Goal: Find specific page/section: Find specific page/section

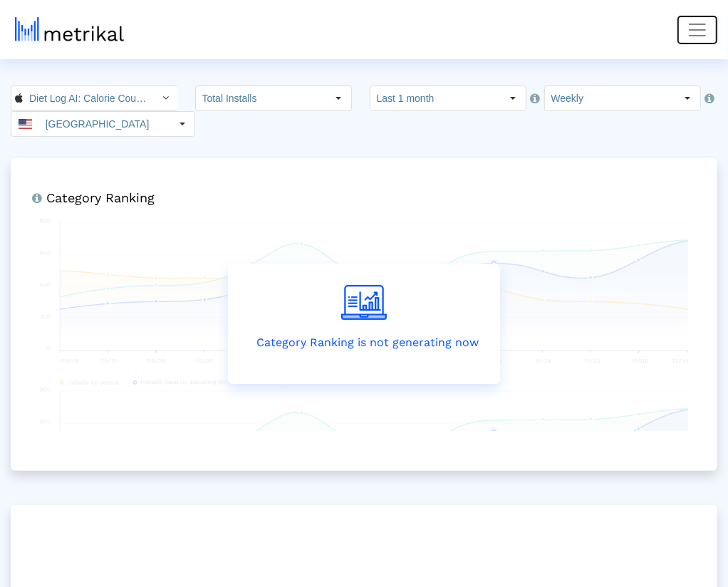
click at [705, 28] on span "Toggle navigation" at bounding box center [697, 29] width 21 height 21
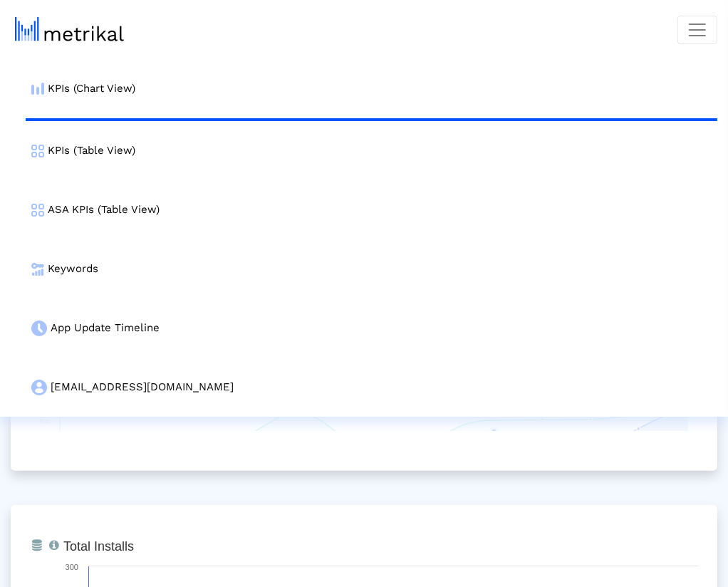
click at [596, 29] on nav "KPIs (Chart View) KPIs (Table View) ASA KPIs (Table View) Keywords App Update T…" at bounding box center [364, 208] width 728 height 417
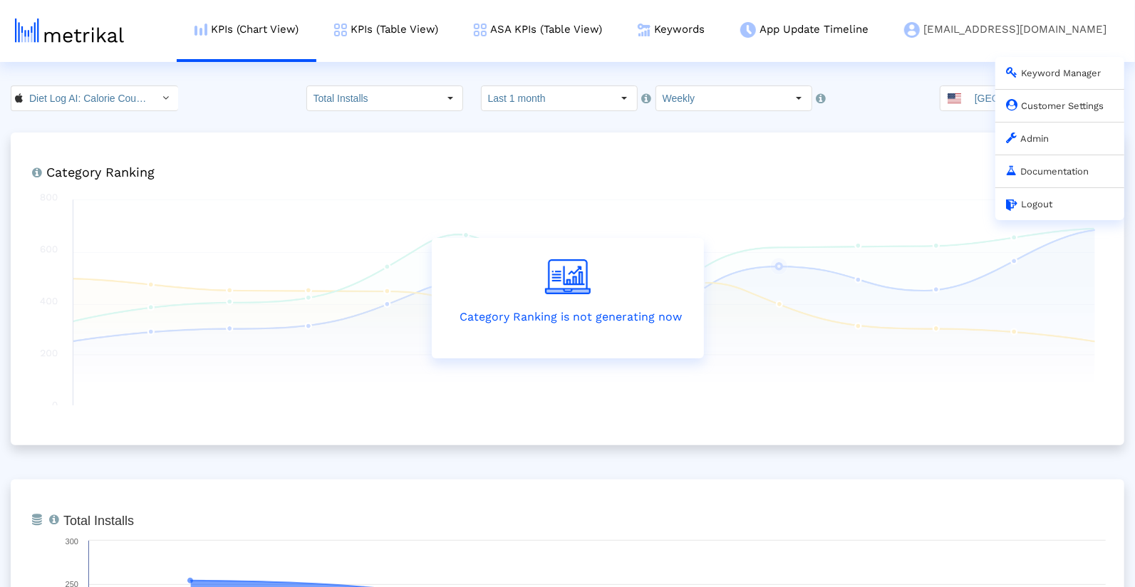
click at [732, 143] on link "Admin" at bounding box center [1027, 138] width 43 height 11
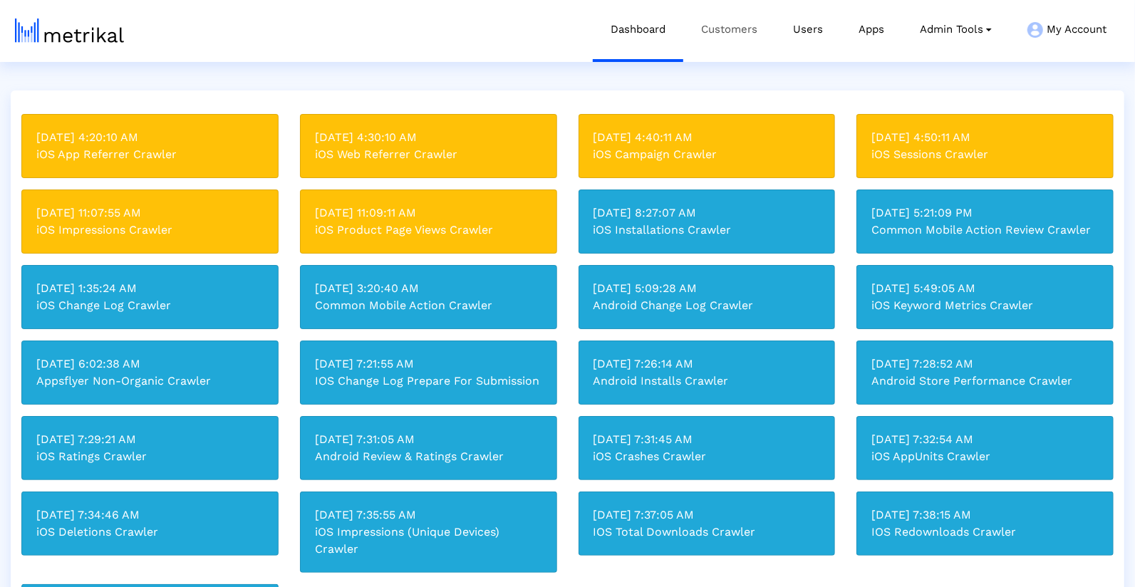
click at [732, 40] on link "Customers" at bounding box center [729, 29] width 92 height 59
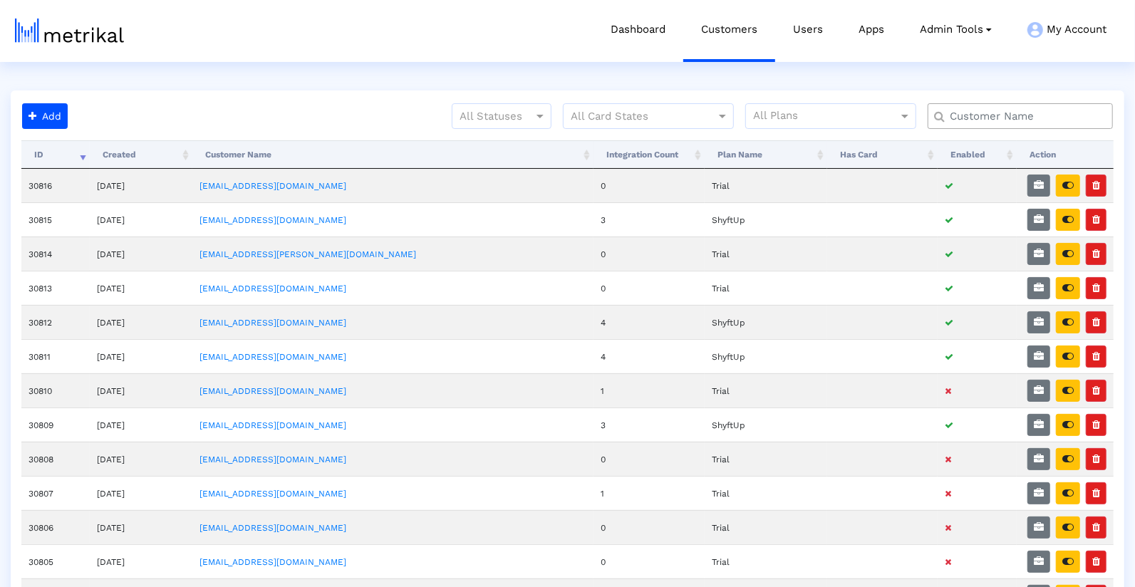
click at [732, 105] on div at bounding box center [1020, 116] width 185 height 26
click at [732, 109] on input "text" at bounding box center [1023, 116] width 167 height 15
type input "metrikal"
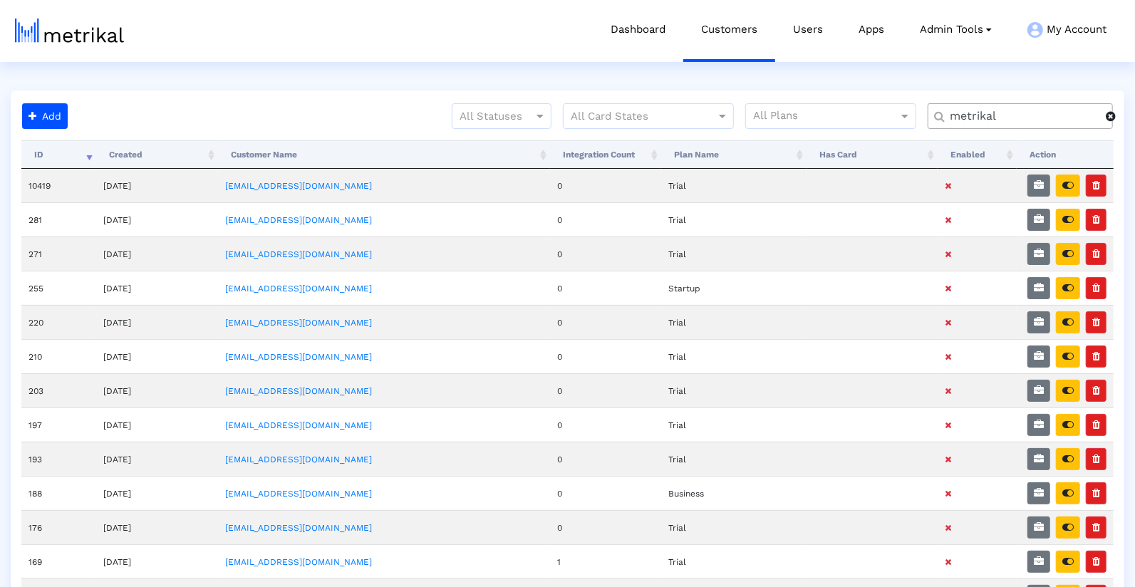
click at [732, 109] on input "metrikal" at bounding box center [1023, 116] width 166 height 15
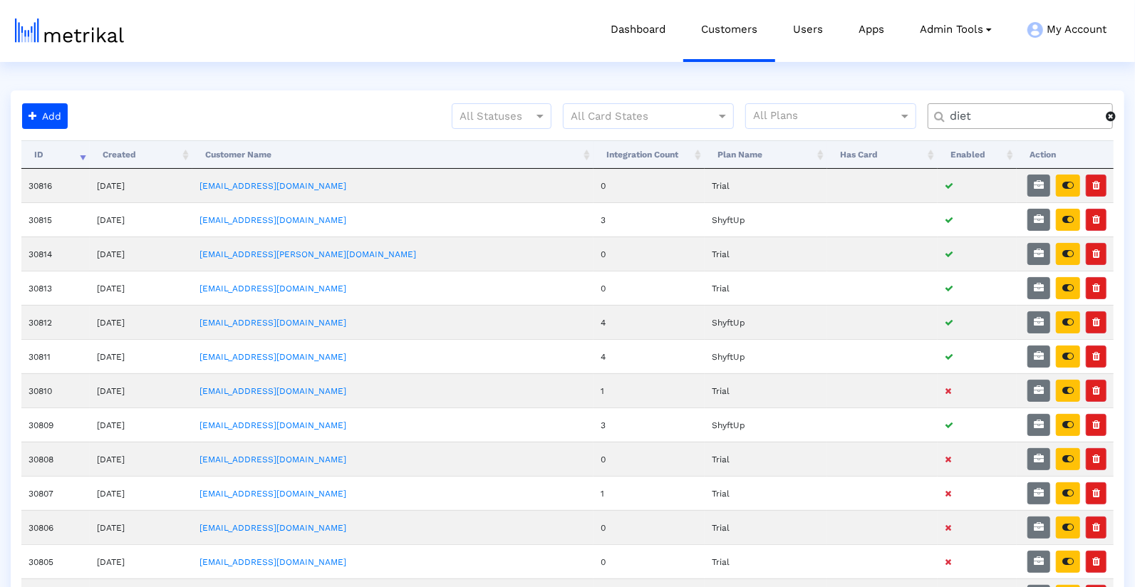
type input "diet"
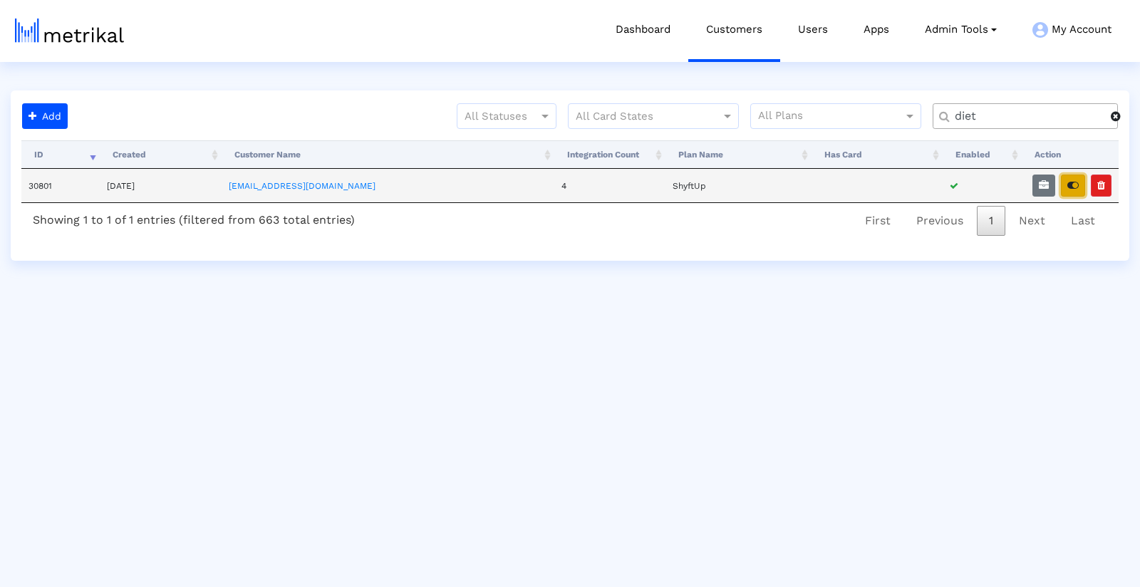
click at [732, 192] on button "button" at bounding box center [1073, 186] width 24 height 22
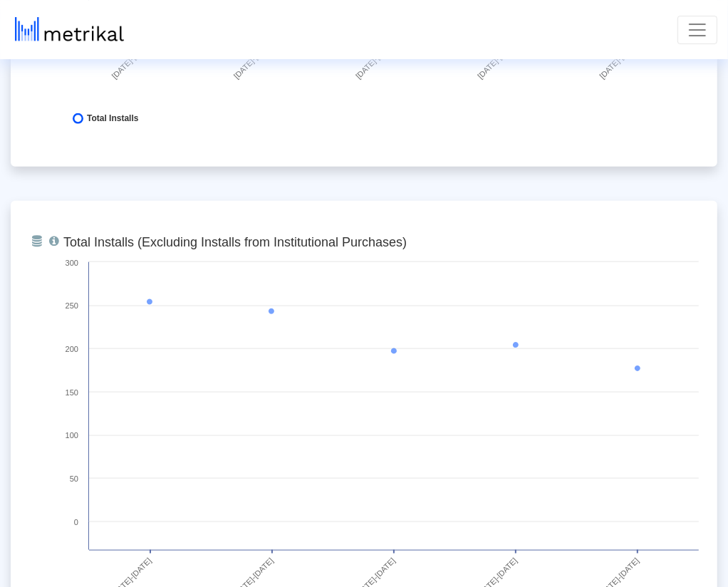
scroll to position [860, 0]
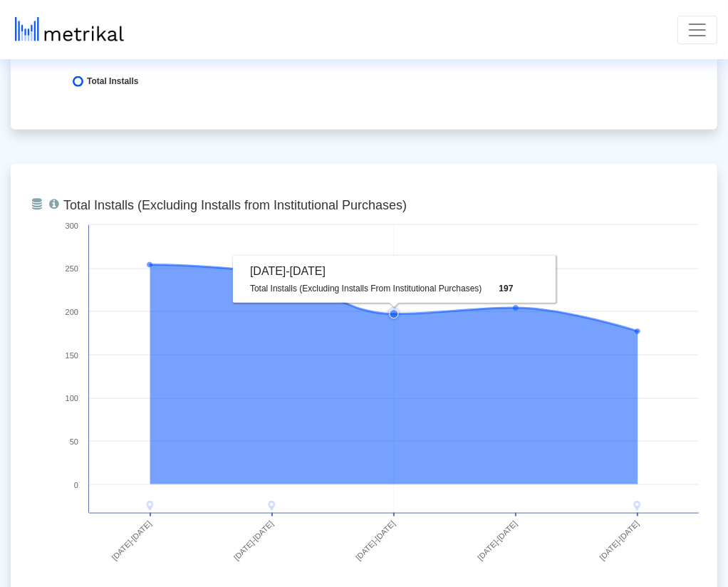
click at [406, 387] on icon at bounding box center [394, 373] width 488 height 219
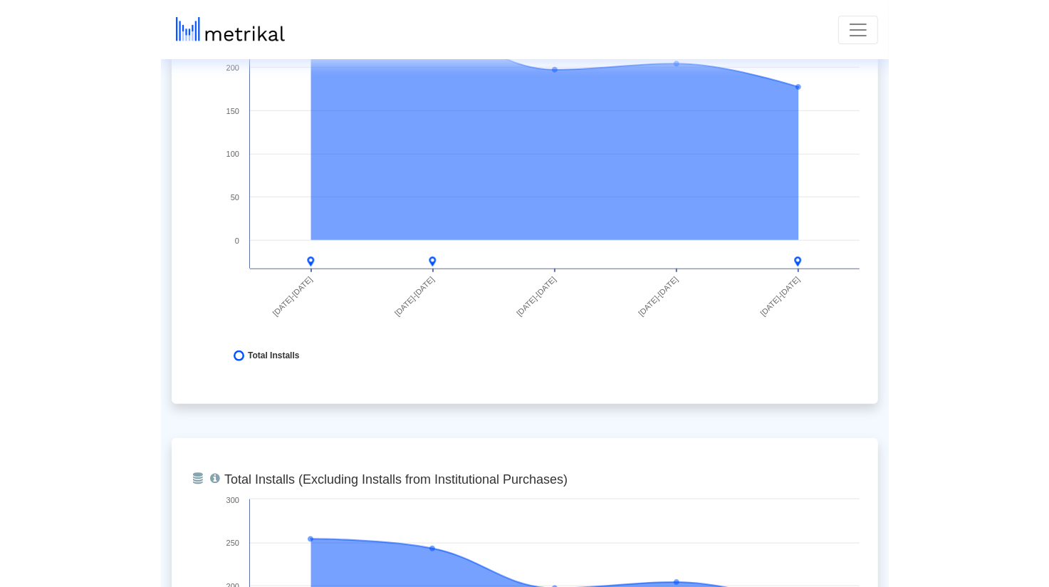
scroll to position [0, 0]
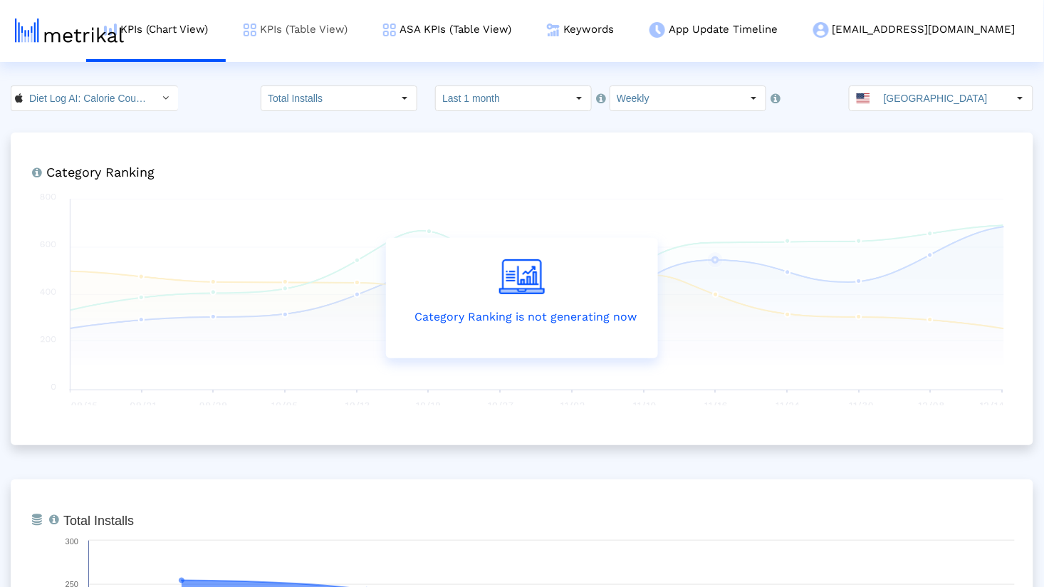
click at [365, 21] on link "KPIs (Table View)" at bounding box center [296, 29] width 140 height 59
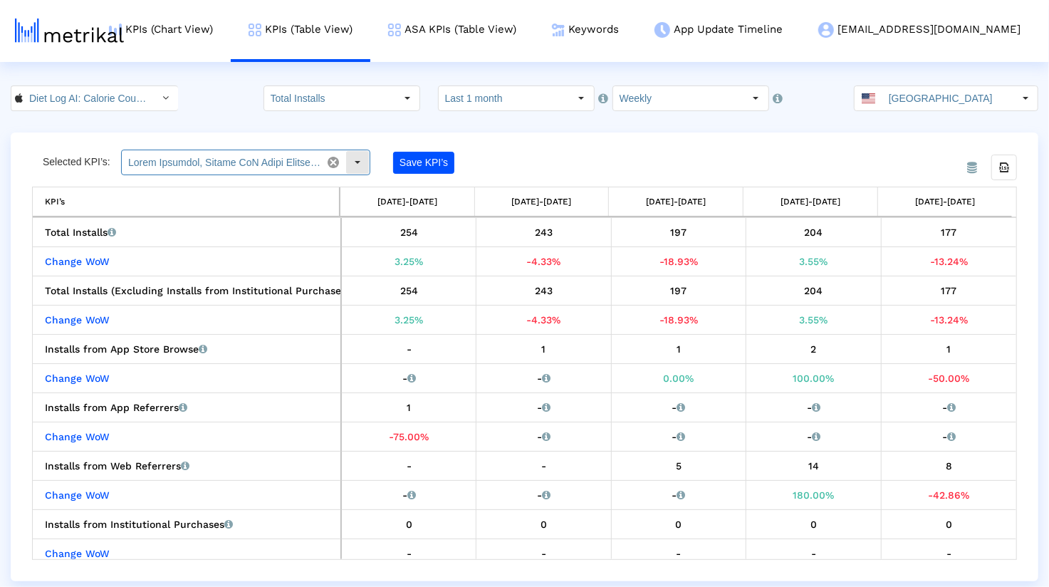
click at [332, 166] on span at bounding box center [333, 162] width 24 height 24
click at [284, 150] on dx-drop-down-box at bounding box center [245, 163] width 249 height 26
click at [264, 159] on input "text" at bounding box center [221, 162] width 199 height 24
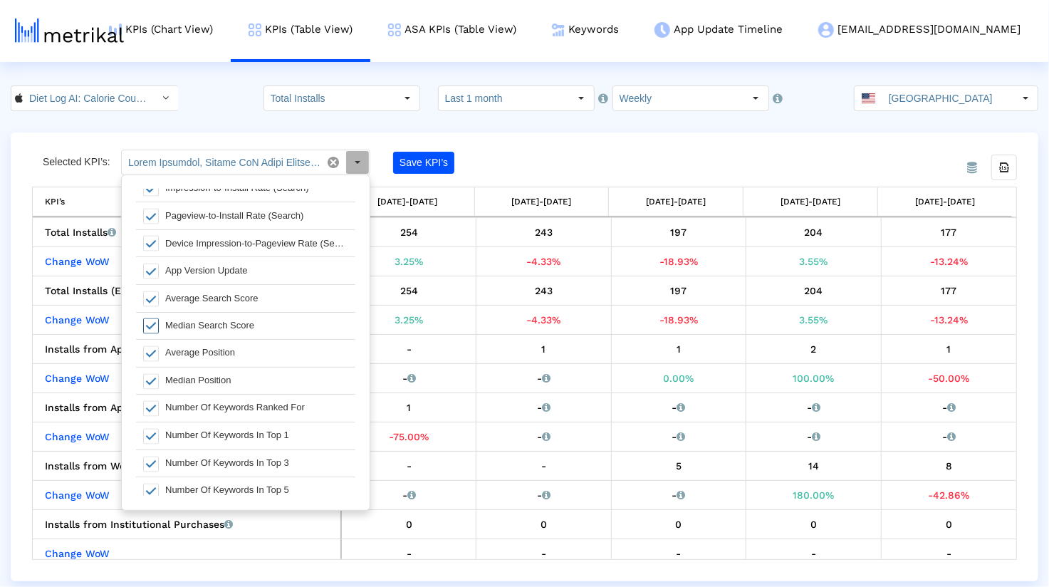
scroll to position [1736, 0]
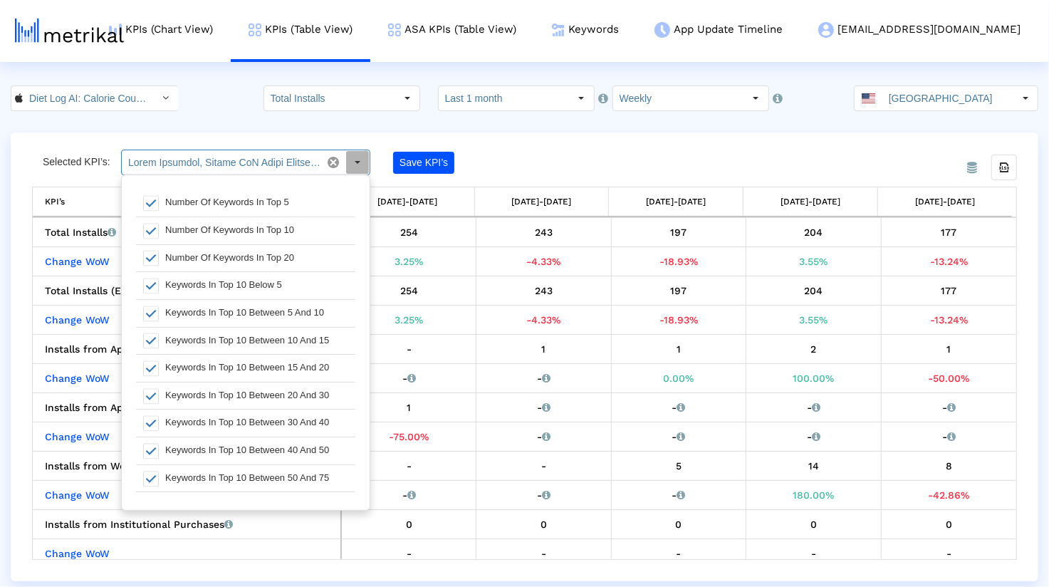
click at [274, 161] on input "text" at bounding box center [221, 162] width 199 height 24
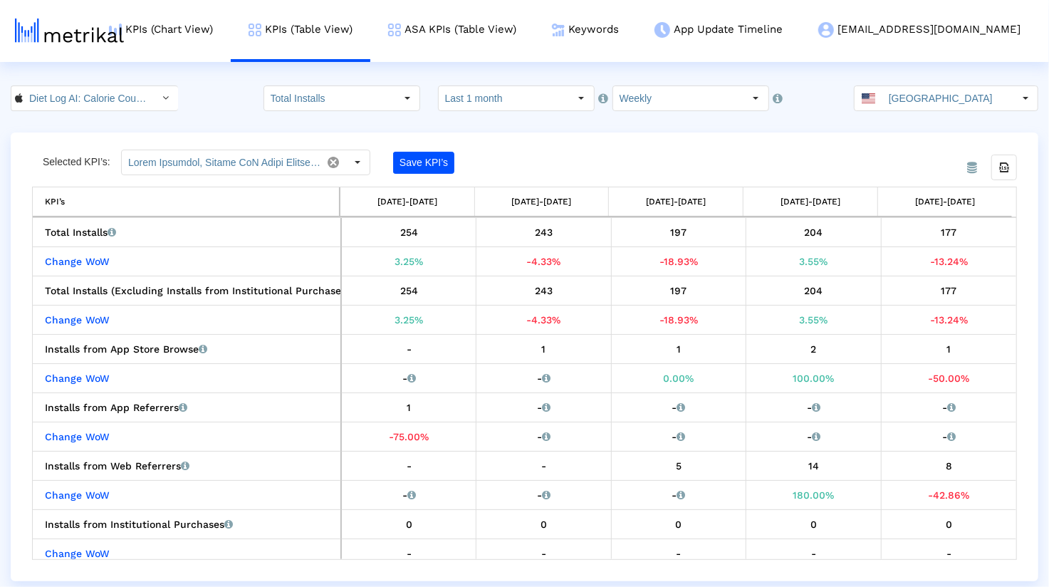
click at [668, 148] on div "From Database Selected KPI’s: Pull down to refresh... Release to refresh... Ref…" at bounding box center [525, 357] width 1028 height 449
click at [853, 150] on div "Selected KPI’s: Pull down to refresh... Release to refresh... Refreshing... Sel…" at bounding box center [524, 355] width 985 height 410
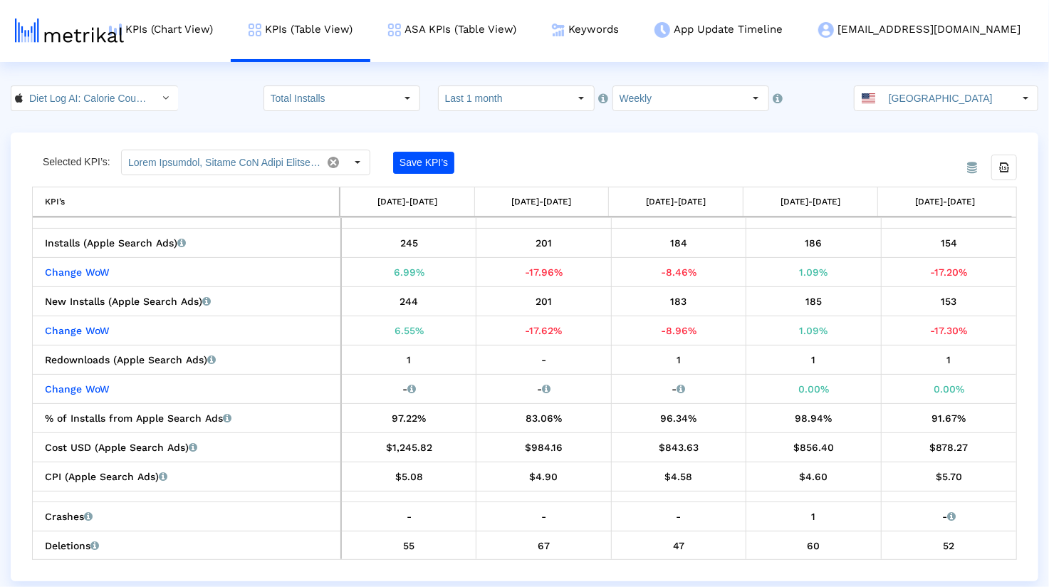
scroll to position [512, 0]
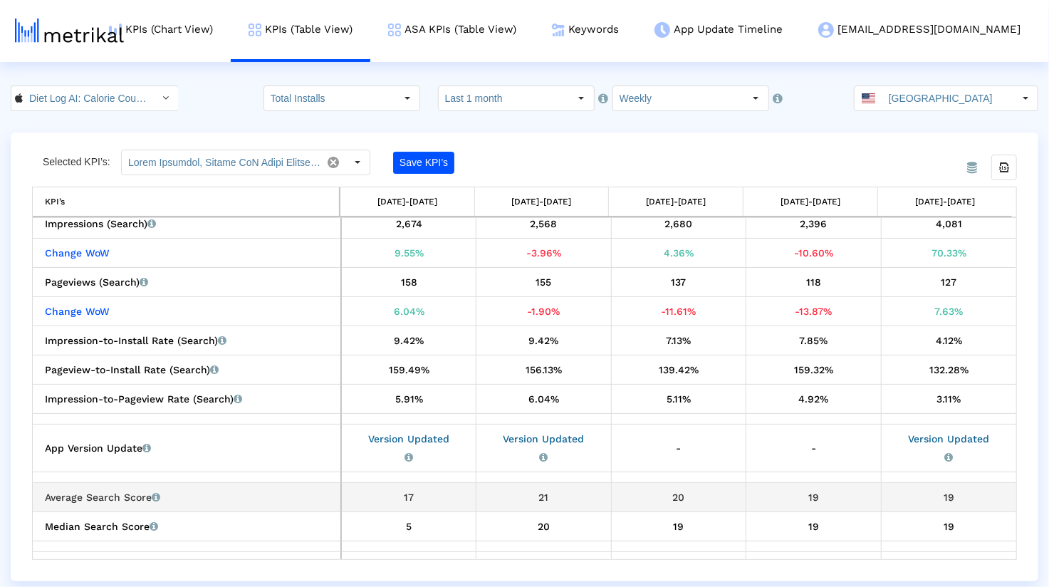
scroll to position [1449, 0]
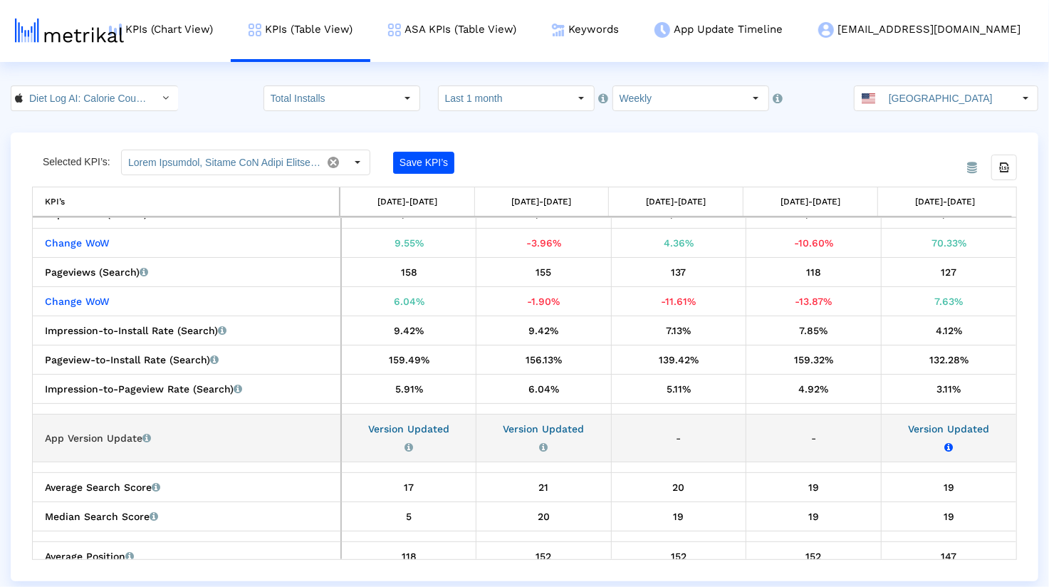
click at [945, 445] on icon "Release Date: [DATE] Version updated => Previous Version: 1.0.32 New Version: 1…" at bounding box center [949, 447] width 9 height 10
click at [947, 442] on icon "Release Date: [DATE] Version updated => Previous Version: 1.0.32 New Version: 1…" at bounding box center [949, 447] width 9 height 10
click at [948, 442] on icon "Release Date: [DATE] Version updated => Previous Version: 1.0.32 New Version: 1…" at bounding box center [949, 447] width 9 height 10
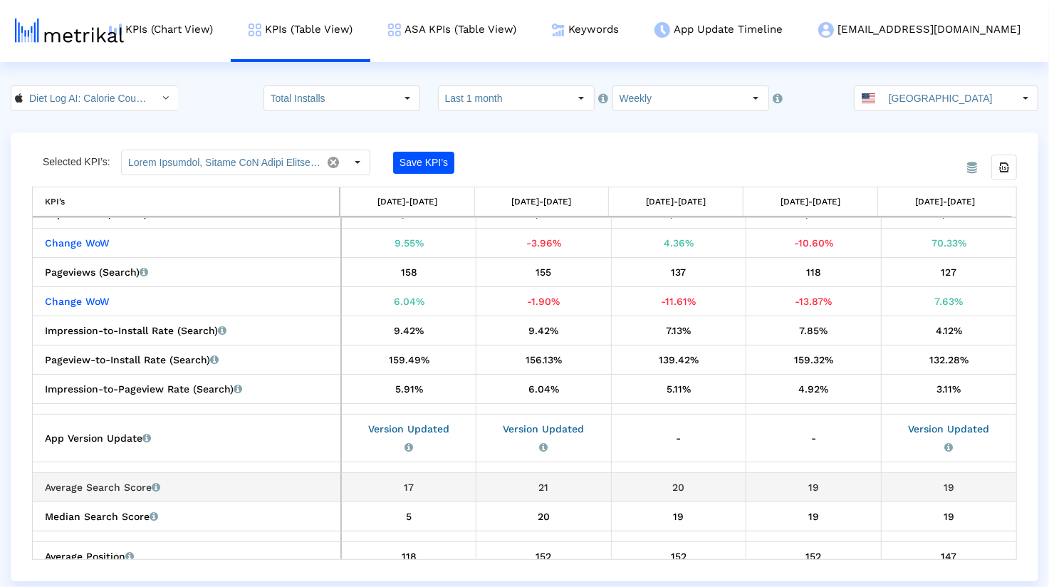
click at [919, 472] on td "19" at bounding box center [948, 486] width 135 height 29
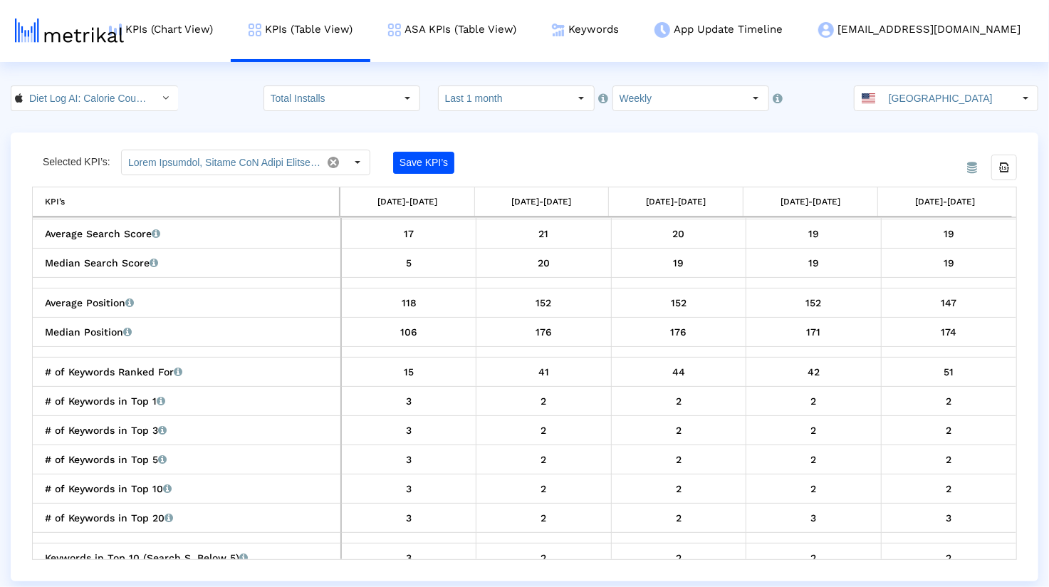
scroll to position [1700, 0]
click at [530, 43] on link "ASA KPIs (Table View)" at bounding box center [452, 29] width 164 height 59
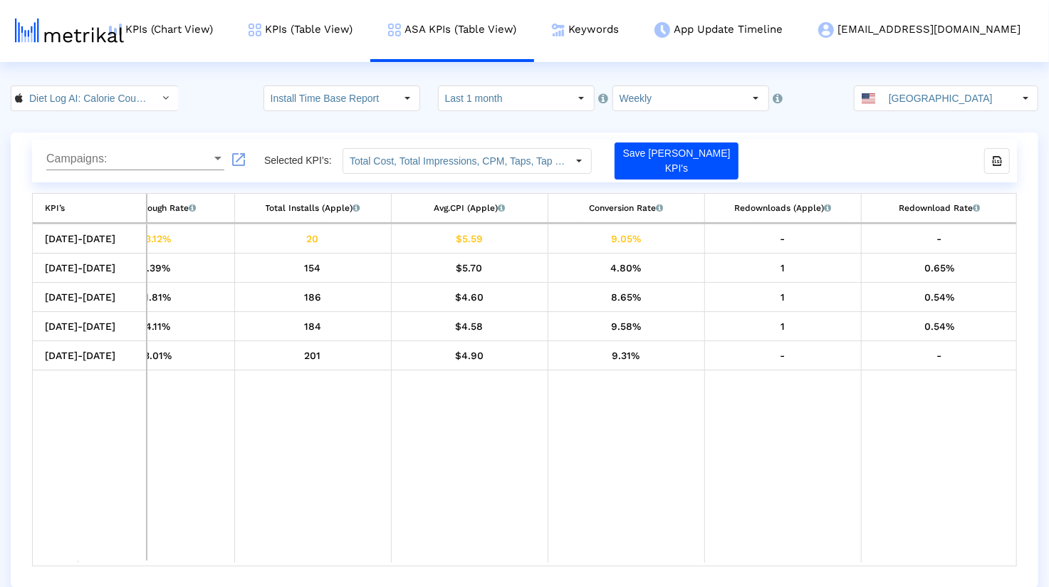
click at [180, 155] on span "Campaigns:" at bounding box center [128, 158] width 165 height 13
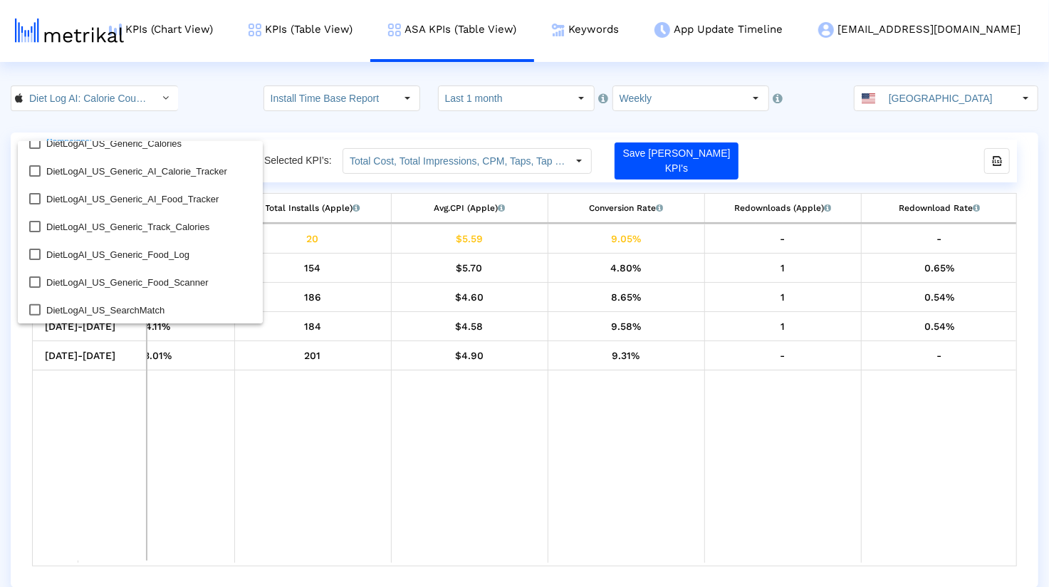
click at [460, 362] on div at bounding box center [524, 293] width 1049 height 587
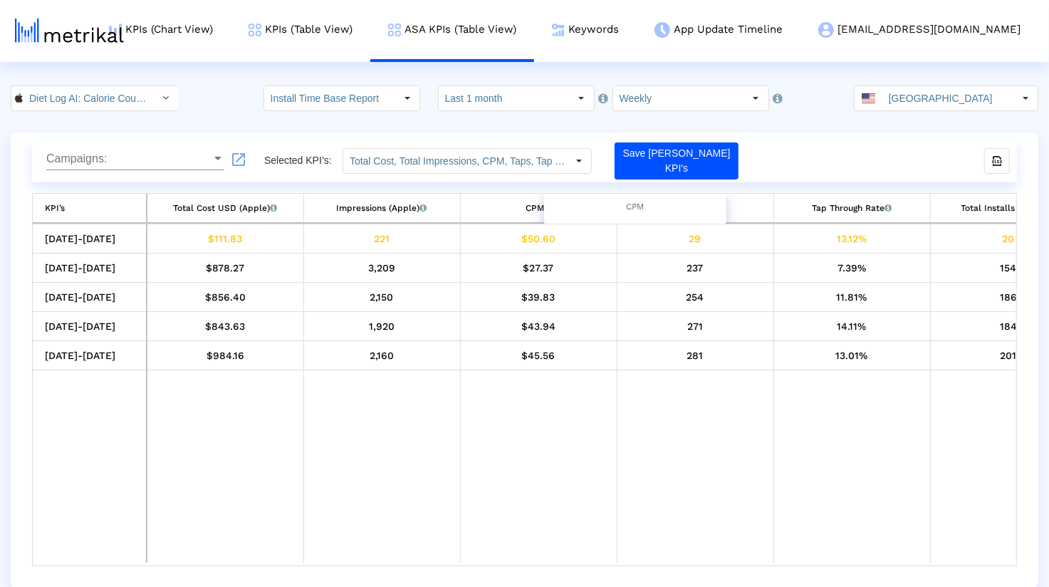
click at [547, 207] on div "CPM" at bounding box center [635, 208] width 182 height 36
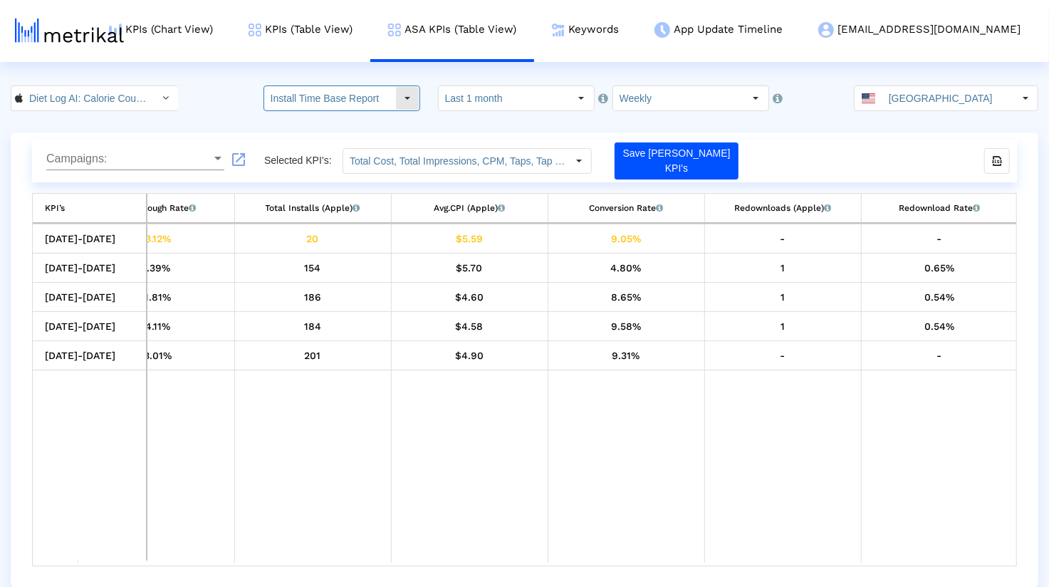
click at [370, 104] on input "Install Time Base Report" at bounding box center [329, 98] width 131 height 24
click at [417, 74] on html "KPIs (Chart View) KPIs (Table View) ASA KPIs (Table View) Keywords App Update T…" at bounding box center [524, 294] width 1049 height 588
click at [367, 93] on input "Install Time Base Report" at bounding box center [329, 98] width 131 height 24
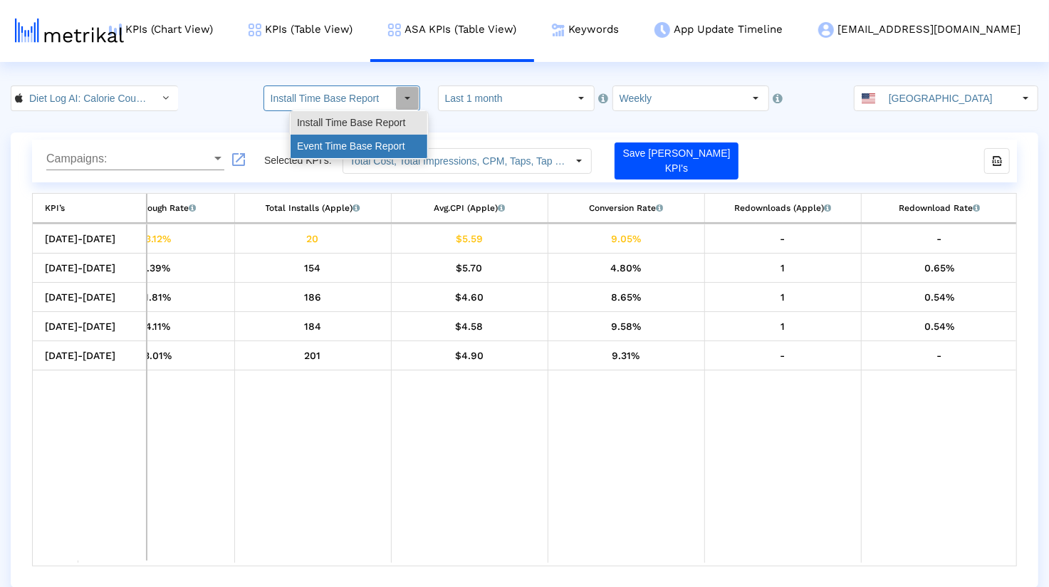
click at [371, 140] on div "Event Time Base Report" at bounding box center [359, 147] width 137 height 24
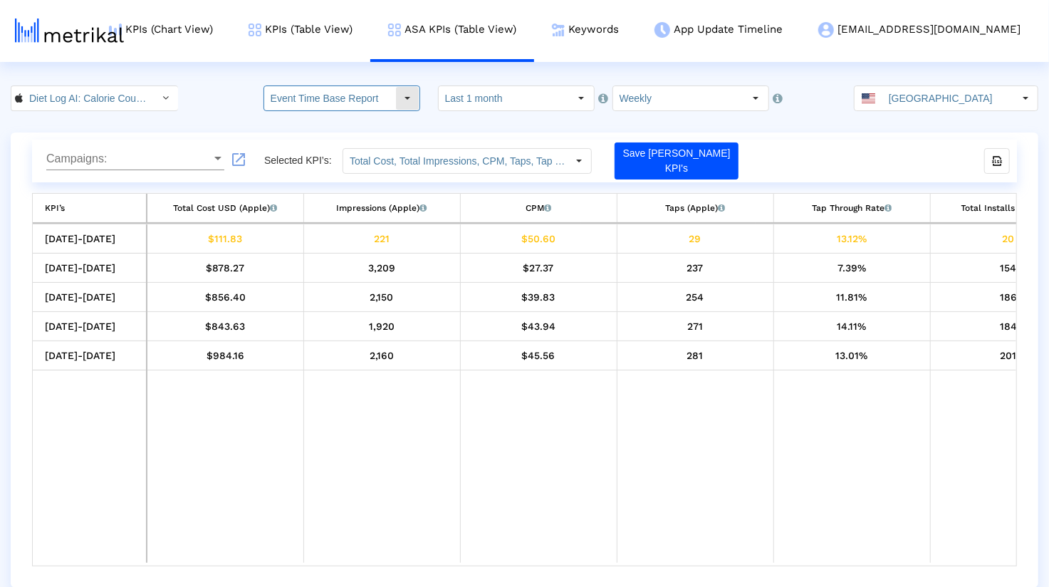
click at [387, 88] on input "Event Time Base Report" at bounding box center [329, 98] width 131 height 24
click at [353, 110] on div "Pull down to refresh... Release to refresh... Refreshing... Install Time Base R…" at bounding box center [359, 134] width 138 height 48
click at [338, 121] on div "Install Time Base Report" at bounding box center [359, 123] width 137 height 24
type input "Install Time Base Report"
click at [637, 49] on link "Keywords" at bounding box center [585, 29] width 103 height 59
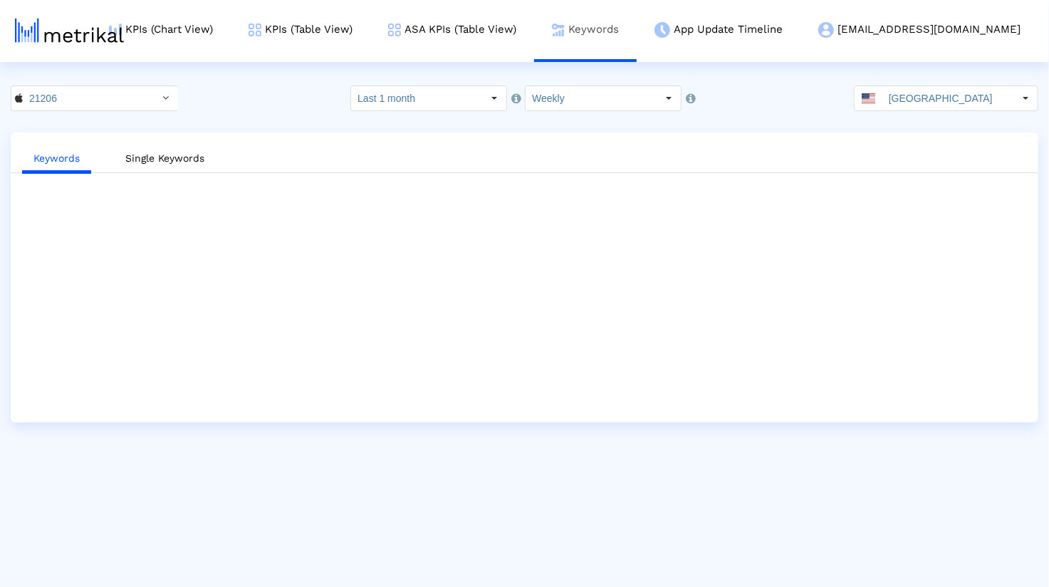
click at [637, 47] on link "Keywords" at bounding box center [585, 29] width 103 height 59
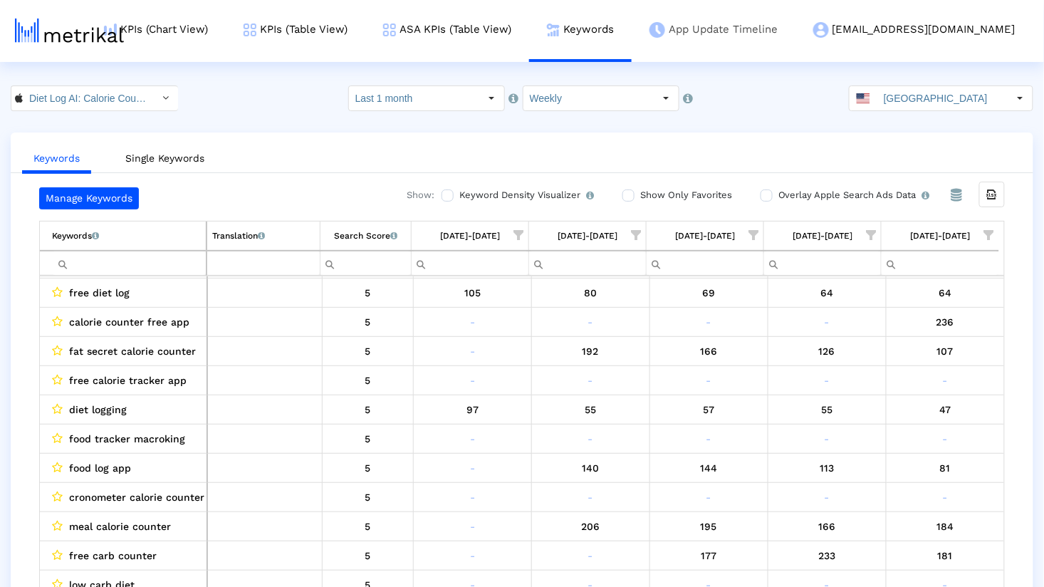
click at [772, 41] on link "App Update Timeline" at bounding box center [714, 29] width 164 height 59
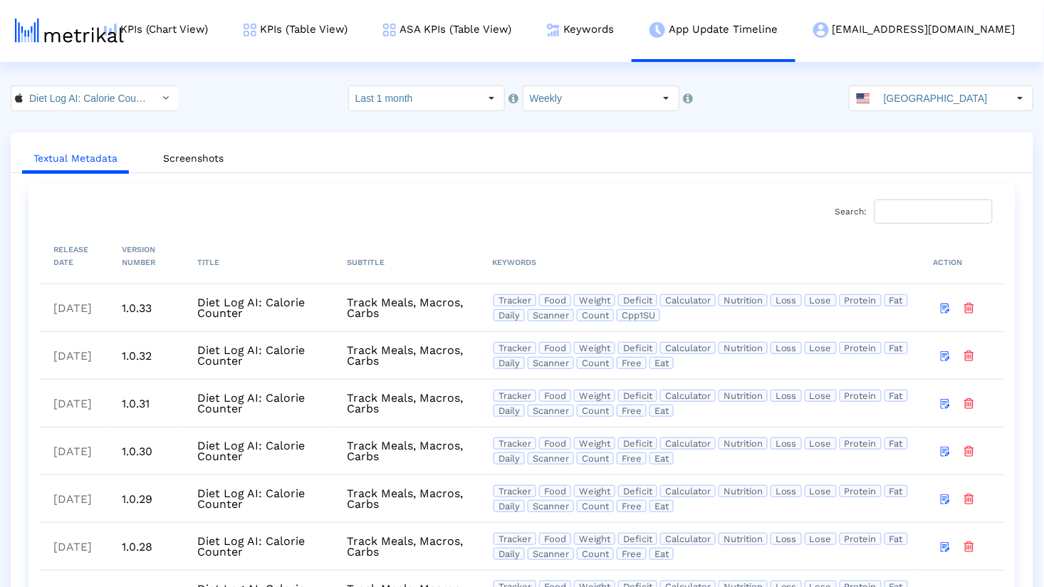
click at [603, 229] on th "KEYWORDS" at bounding box center [699, 256] width 442 height 54
